Goal: Check status: Check status

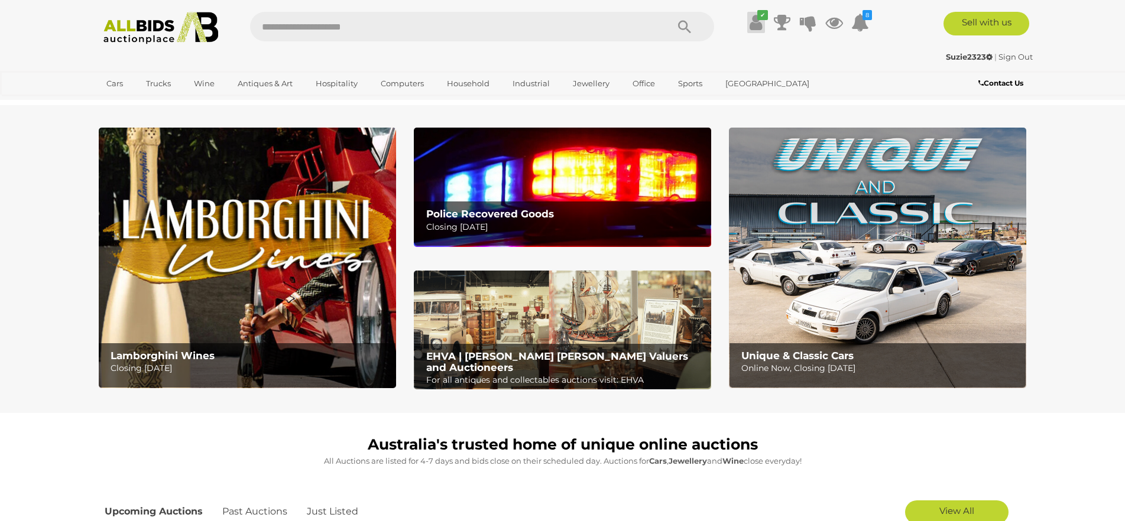
click at [755, 22] on icon at bounding box center [755, 22] width 12 height 21
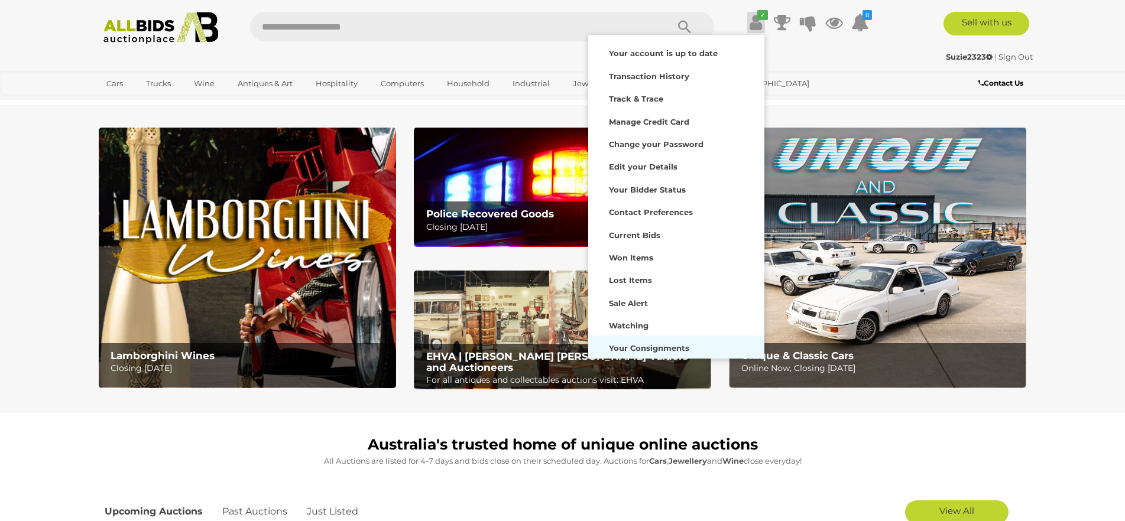
click at [635, 344] on strong "Your Consignments" at bounding box center [649, 347] width 80 height 9
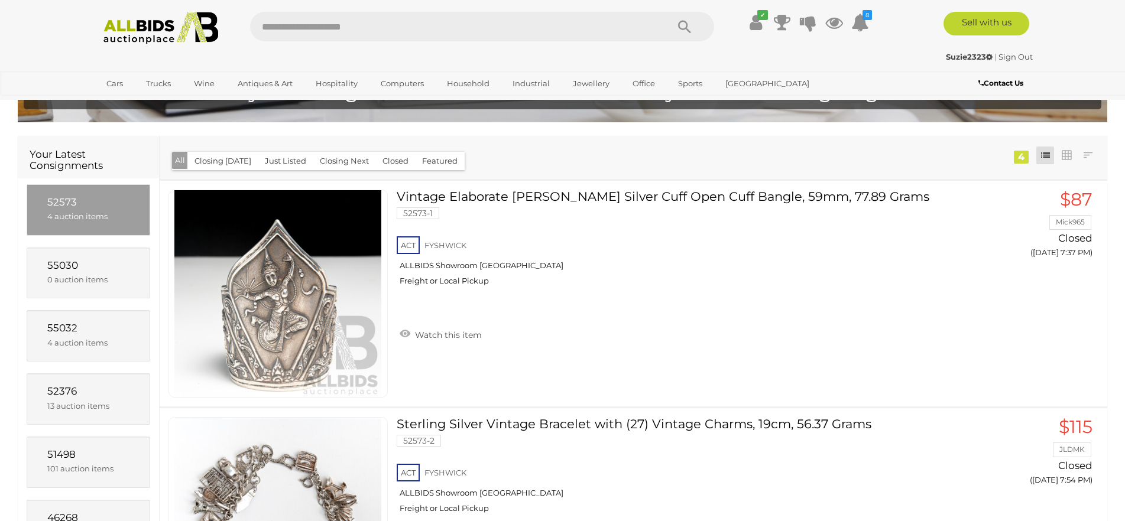
scroll to position [118, 0]
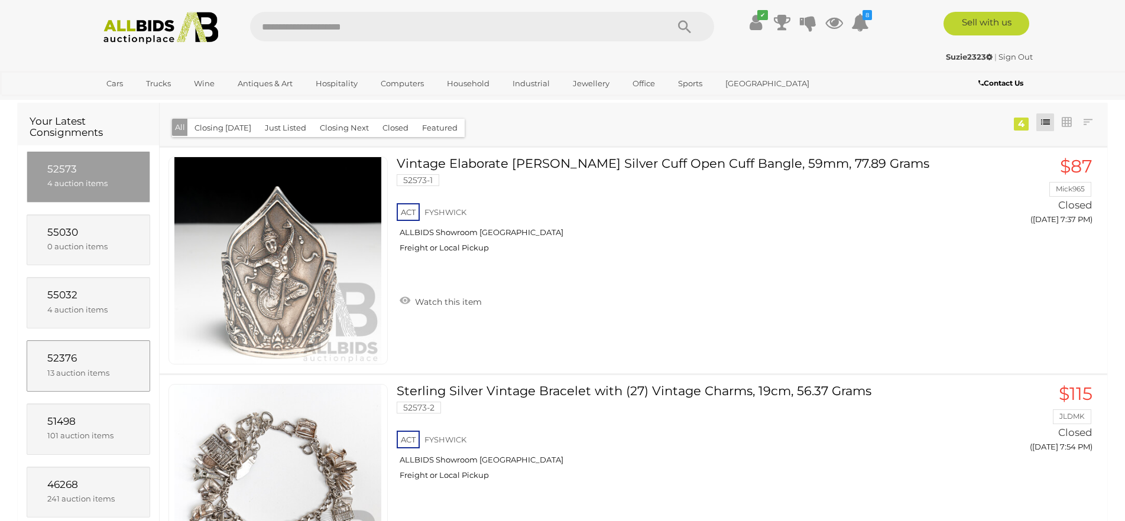
click at [76, 362] on span "52376" at bounding box center [62, 358] width 30 height 12
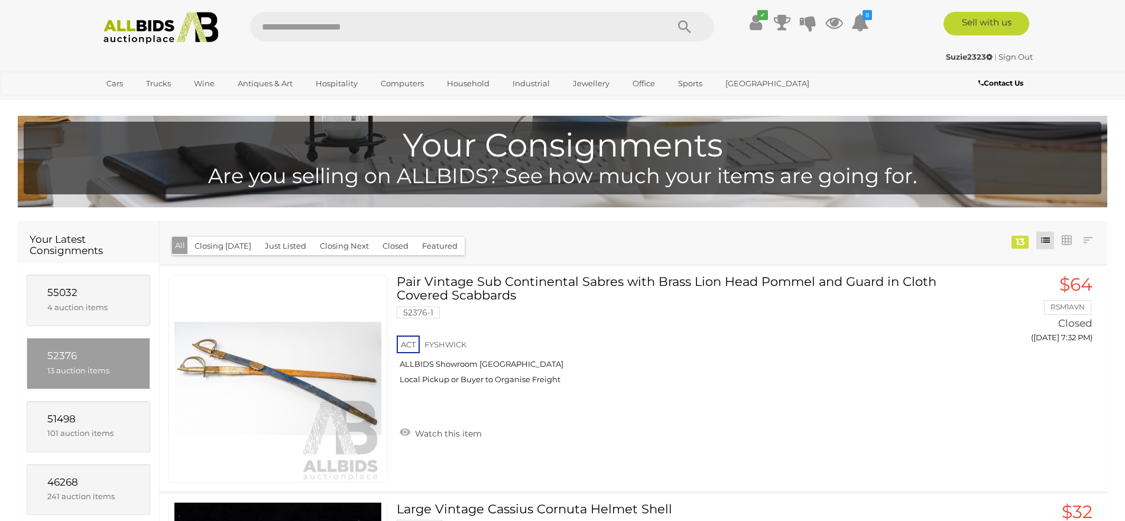
scroll to position [170, 0]
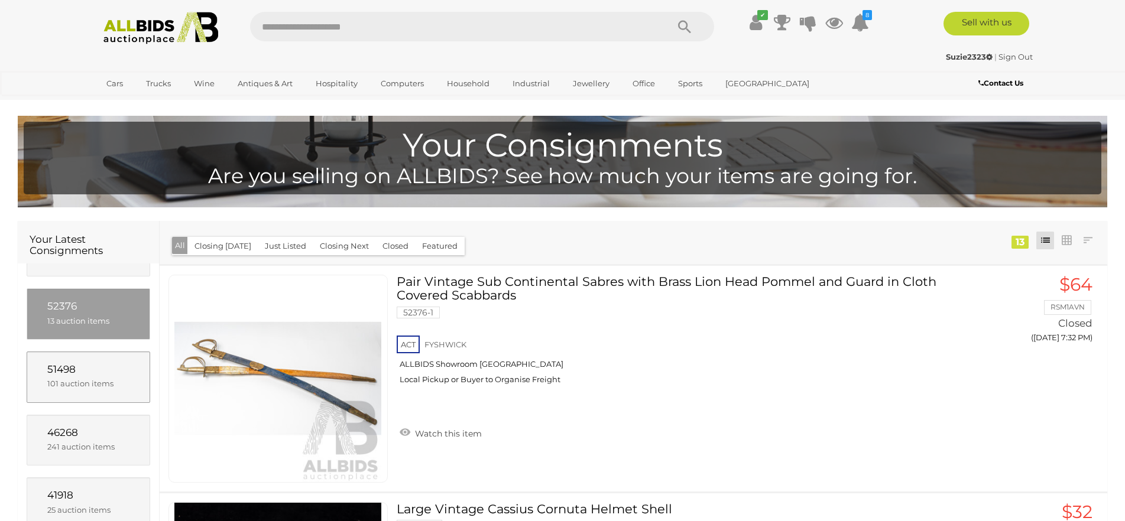
click at [72, 373] on span "51498" at bounding box center [61, 369] width 28 height 12
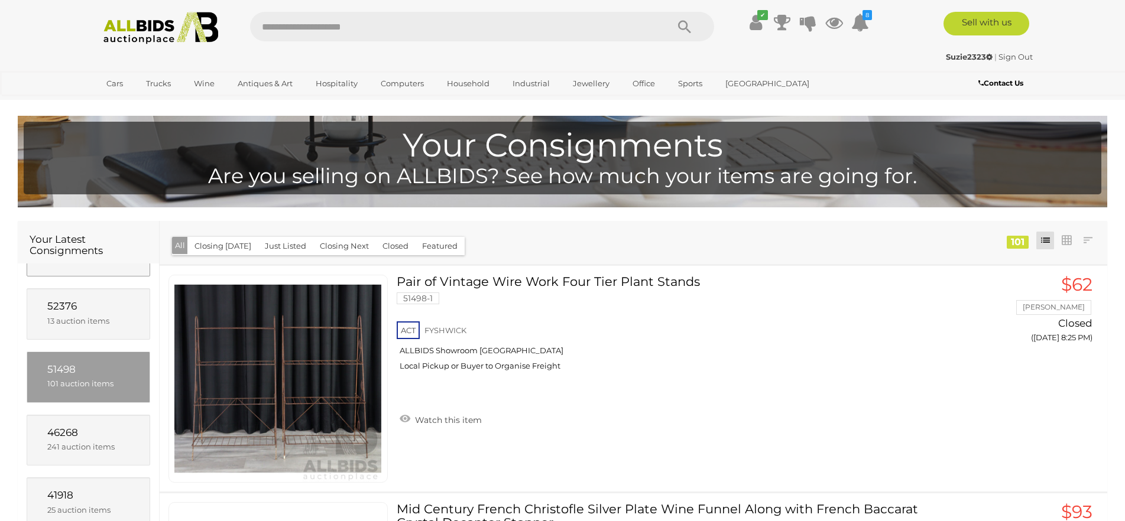
scroll to position [0, 0]
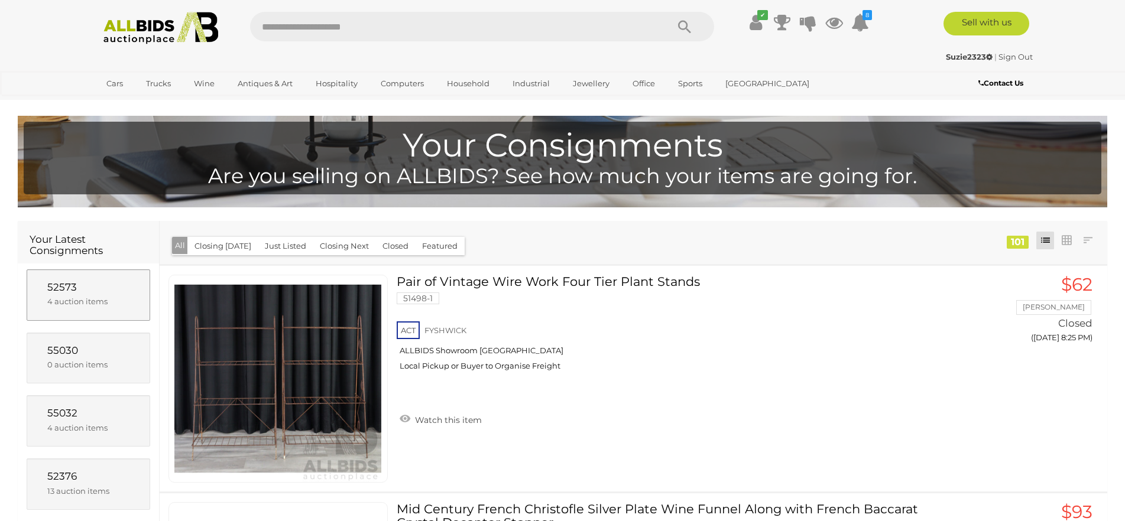
click at [51, 281] on div "52573" at bounding box center [88, 288] width 82 height 14
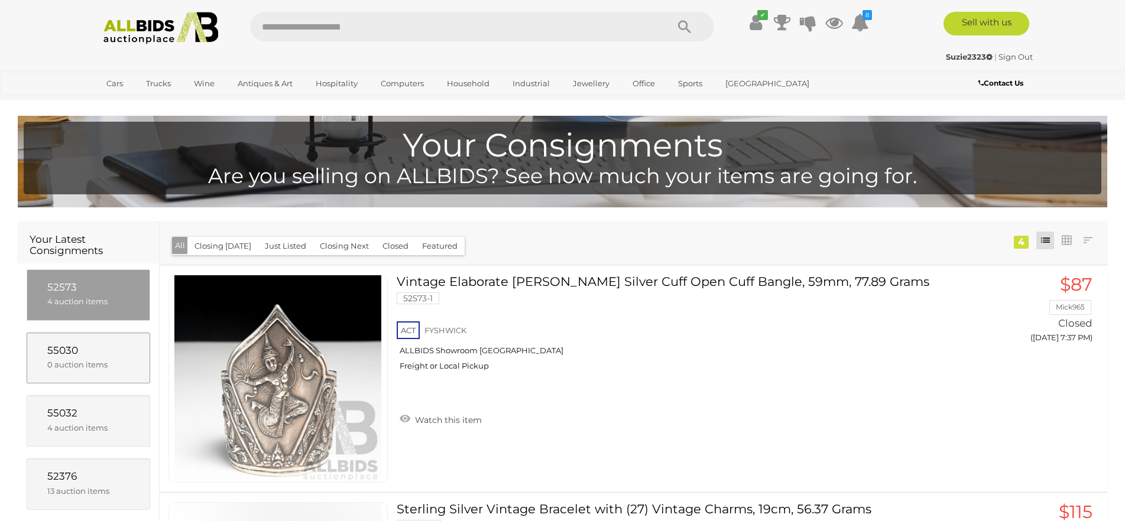
scroll to position [59, 0]
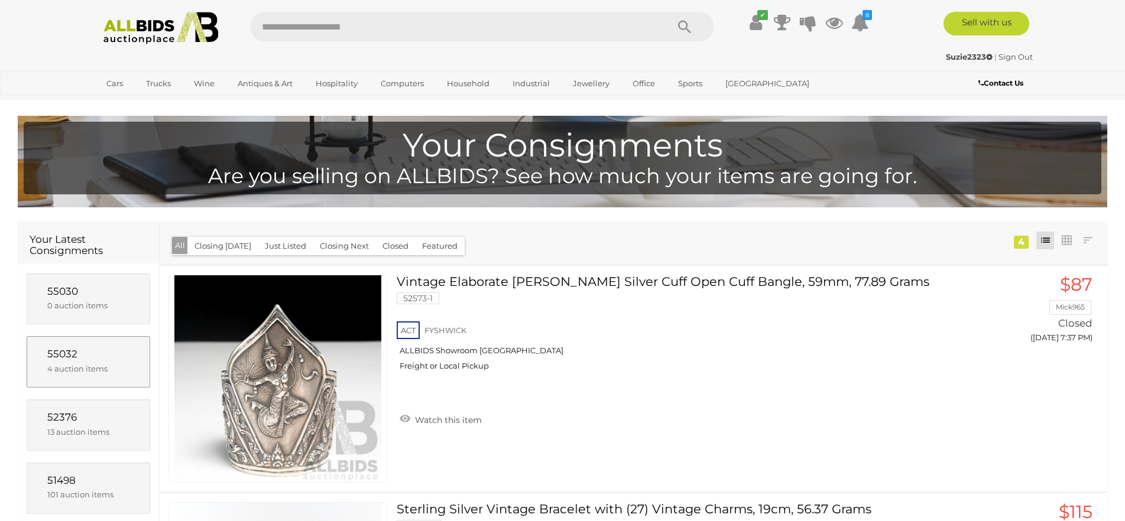
click at [64, 356] on span "55032" at bounding box center [62, 354] width 30 height 12
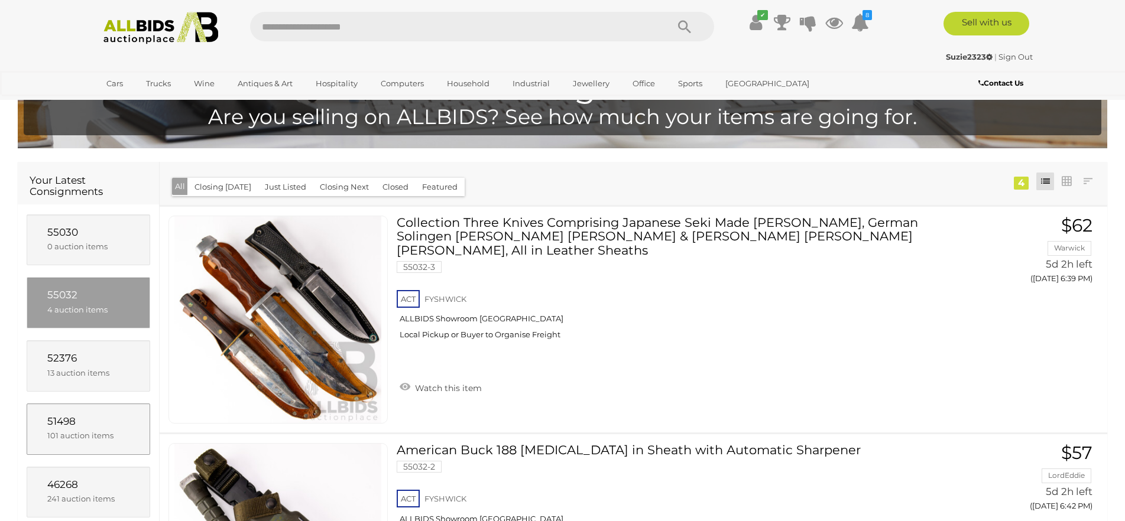
click at [71, 423] on span "51498" at bounding box center [61, 421] width 28 height 12
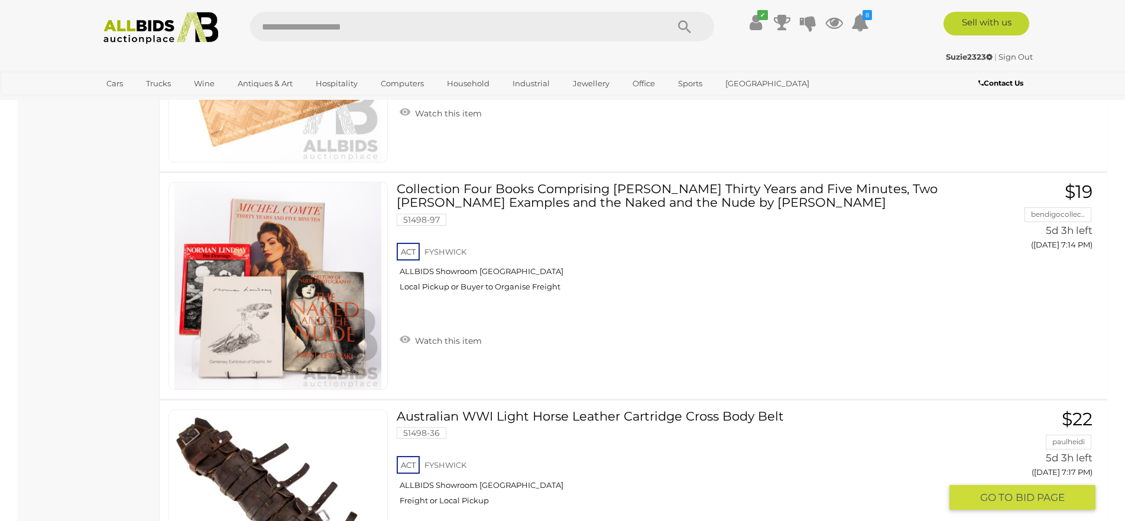
scroll to position [22626, 0]
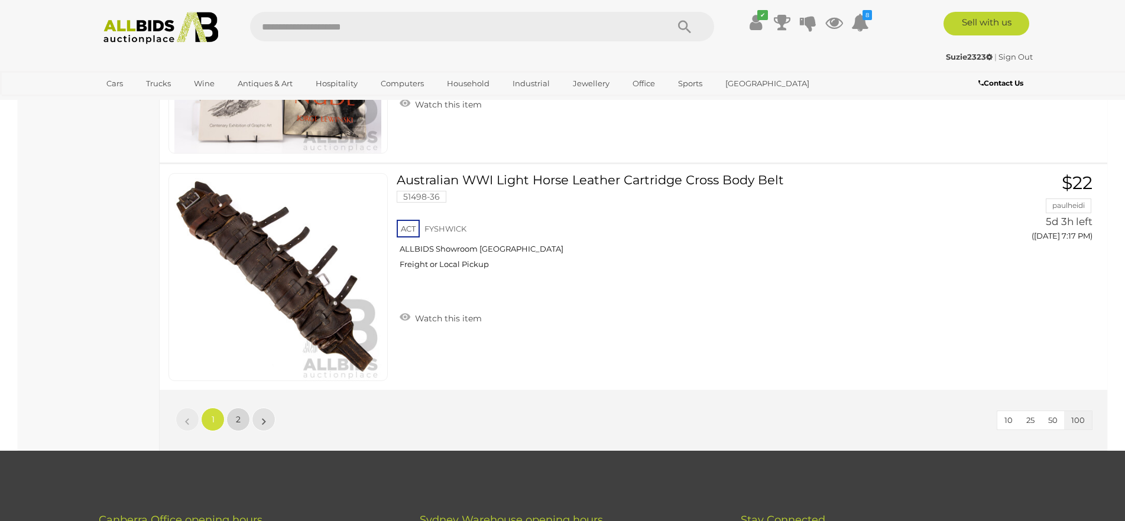
click at [238, 419] on span "2" at bounding box center [238, 419] width 5 height 11
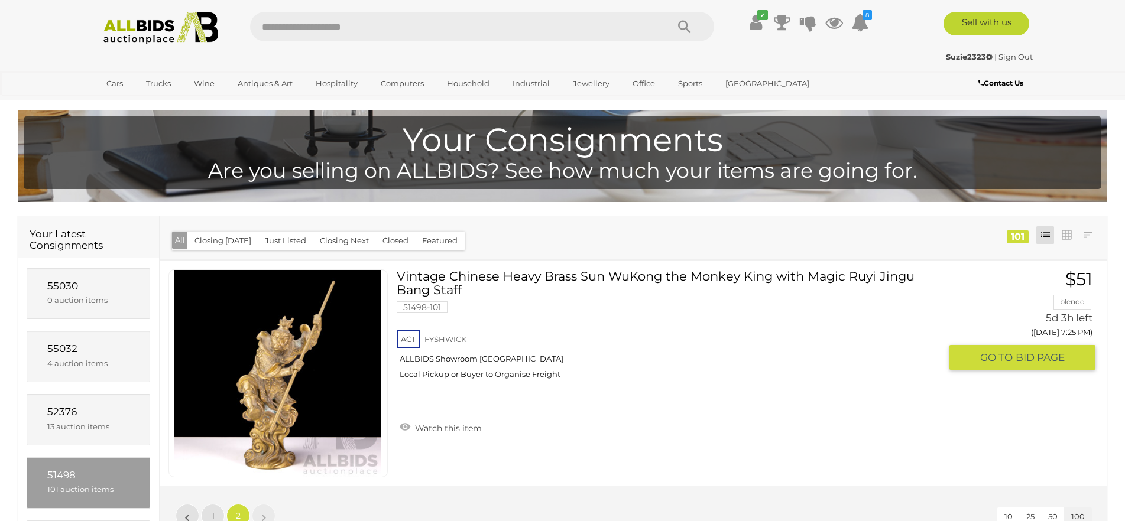
scroll to position [0, 0]
